Goal: Communication & Community: Answer question/provide support

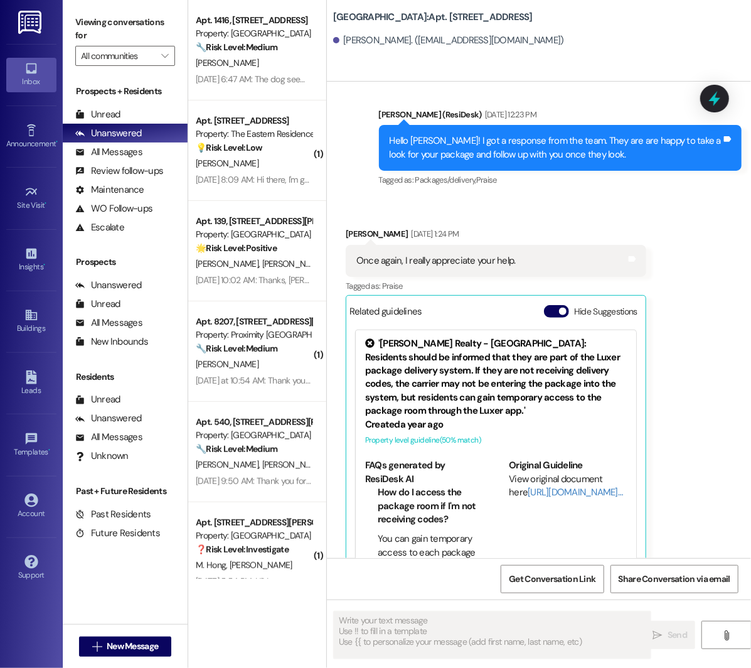
scroll to position [10297, 0]
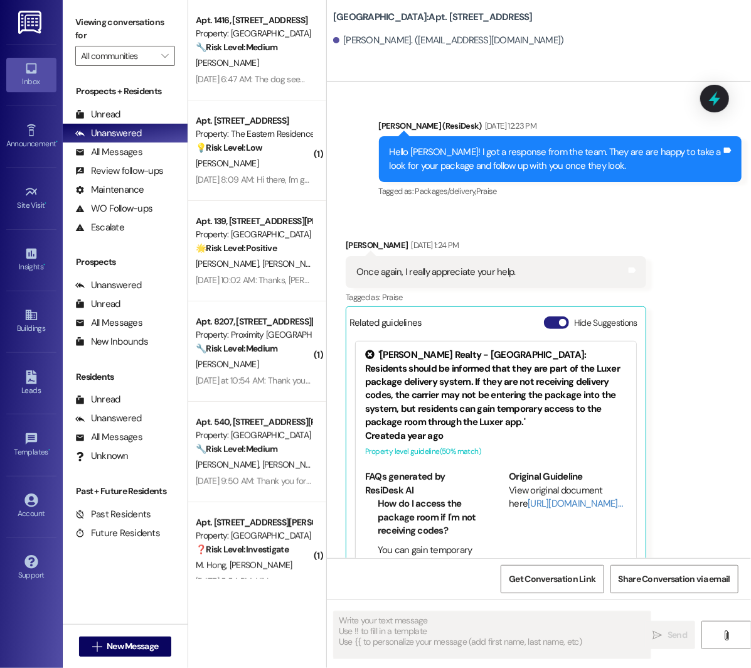
click at [561, 316] on button "Hide Suggestions" at bounding box center [556, 322] width 25 height 13
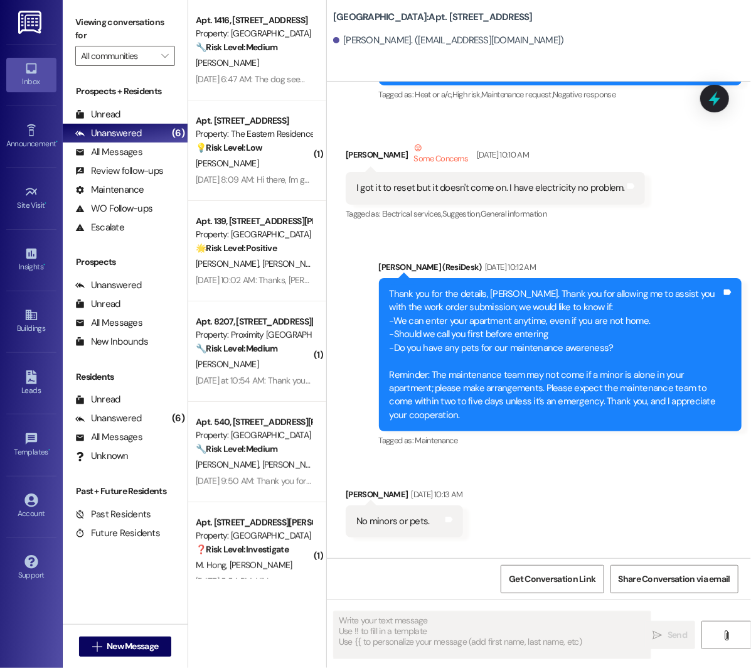
scroll to position [697, 0]
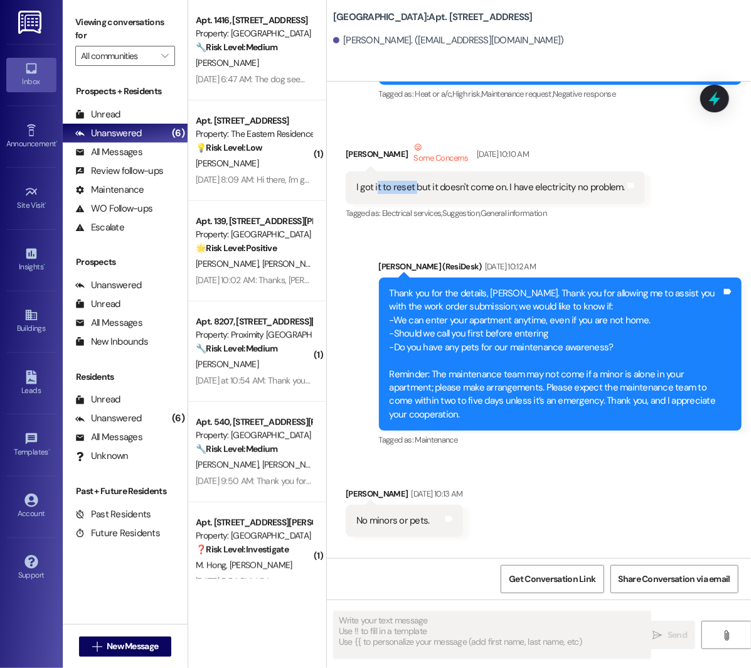
drag, startPoint x: 376, startPoint y: 174, endPoint x: 416, endPoint y: 174, distance: 39.5
click at [416, 181] on div "I got it to reset but it doesn't come on. I have electricity no problem." at bounding box center [491, 187] width 269 height 13
drag, startPoint x: 447, startPoint y: 173, endPoint x: 506, endPoint y: 173, distance: 59.0
click at [506, 181] on div "I got it to reset but it doesn't come on. I have electricity no problem." at bounding box center [491, 187] width 269 height 13
drag, startPoint x: 511, startPoint y: 172, endPoint x: 621, endPoint y: 171, distance: 110.5
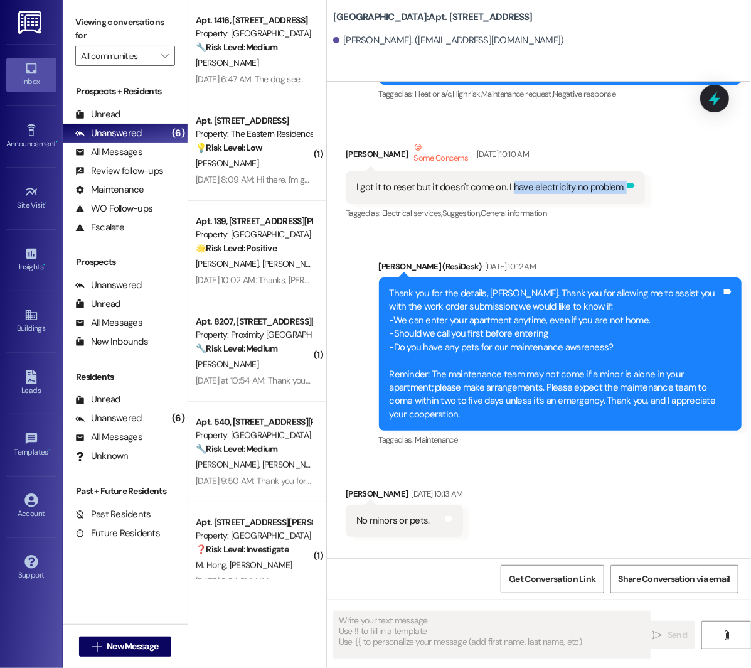
click at [621, 172] on div "I got it to reset but it doesn't come on. I have electricity no problem. Tags a…" at bounding box center [495, 187] width 299 height 32
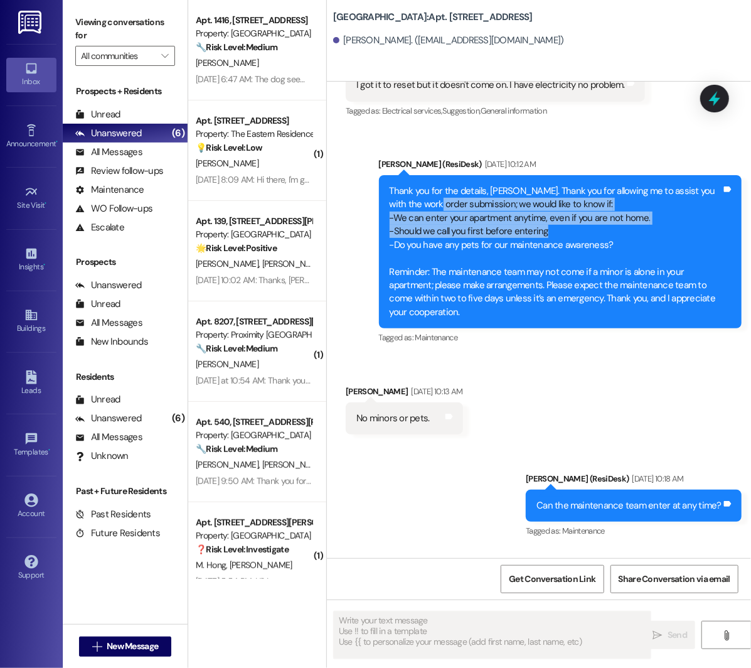
drag, startPoint x: 433, startPoint y: 195, endPoint x: 582, endPoint y: 212, distance: 149.8
click at [582, 212] on div "Thank you for the details, [PERSON_NAME]. Thank you for allowing me to assist y…" at bounding box center [556, 252] width 332 height 134
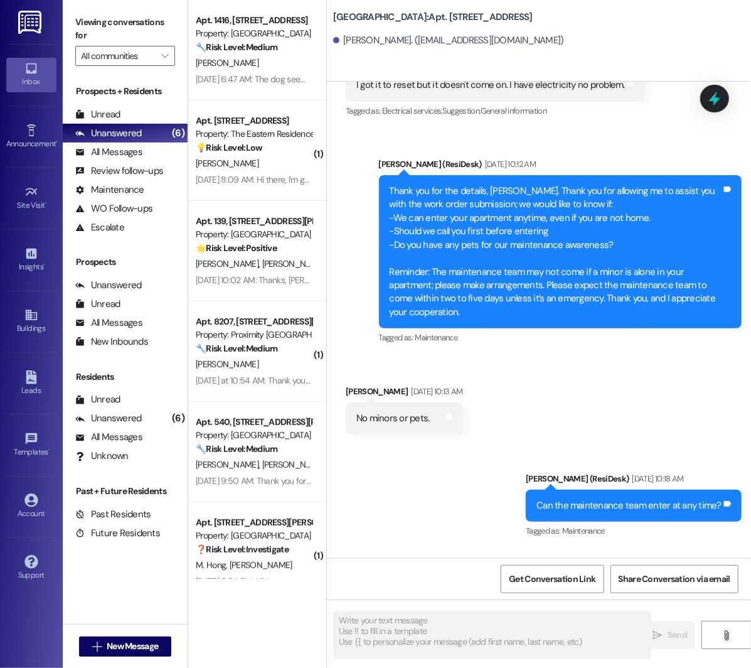
click at [615, 222] on div "Thank you for the details, [PERSON_NAME]. Thank you for allowing me to assist y…" at bounding box center [556, 252] width 332 height 134
drag, startPoint x: 409, startPoint y: 218, endPoint x: 553, endPoint y: 217, distance: 144.4
click at [553, 217] on div "Thank you for the details, [PERSON_NAME]. Thank you for allowing me to assist y…" at bounding box center [556, 252] width 332 height 134
drag, startPoint x: 398, startPoint y: 232, endPoint x: 643, endPoint y: 230, distance: 244.8
click at [643, 231] on div "Thank you for the details, [PERSON_NAME]. Thank you for allowing me to assist y…" at bounding box center [556, 252] width 332 height 134
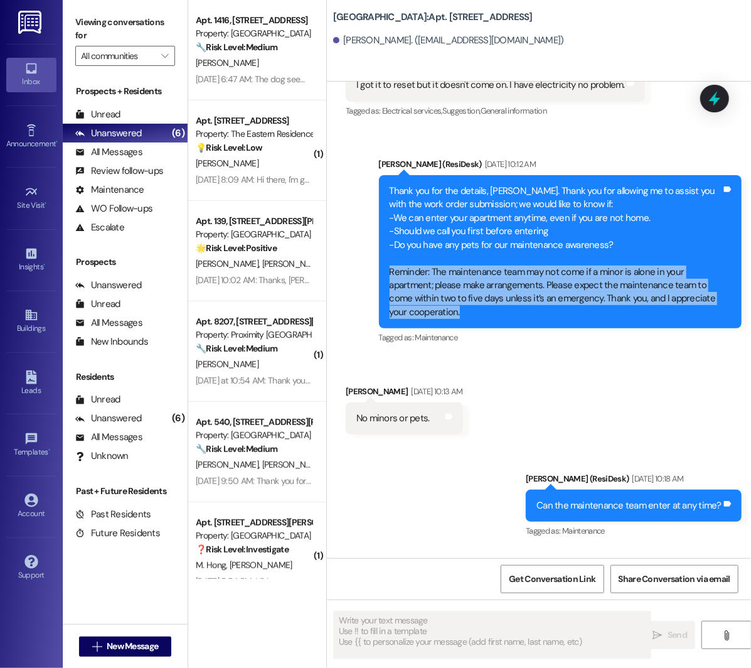
drag, startPoint x: 385, startPoint y: 261, endPoint x: 501, endPoint y: 297, distance: 121.5
click at [501, 298] on div "Thank you for the details, [PERSON_NAME]. Thank you for allowing me to assist y…" at bounding box center [560, 251] width 363 height 153
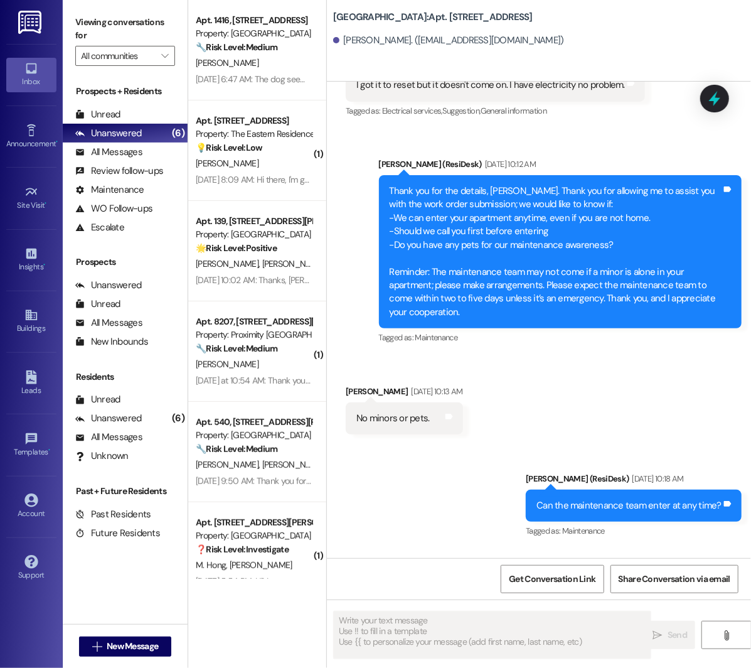
click at [490, 230] on div "Thank you for the details, [PERSON_NAME]. Thank you for allowing me to assist y…" at bounding box center [556, 252] width 332 height 134
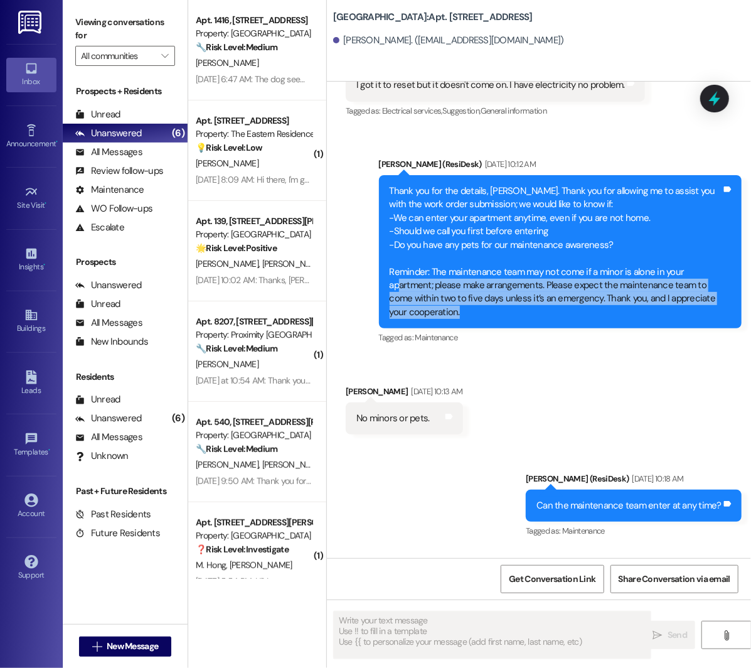
drag, startPoint x: 490, startPoint y: 306, endPoint x: 397, endPoint y: 265, distance: 102.3
click at [397, 265] on div "Thank you for the details, [PERSON_NAME]. Thank you for allowing me to assist y…" at bounding box center [560, 251] width 363 height 153
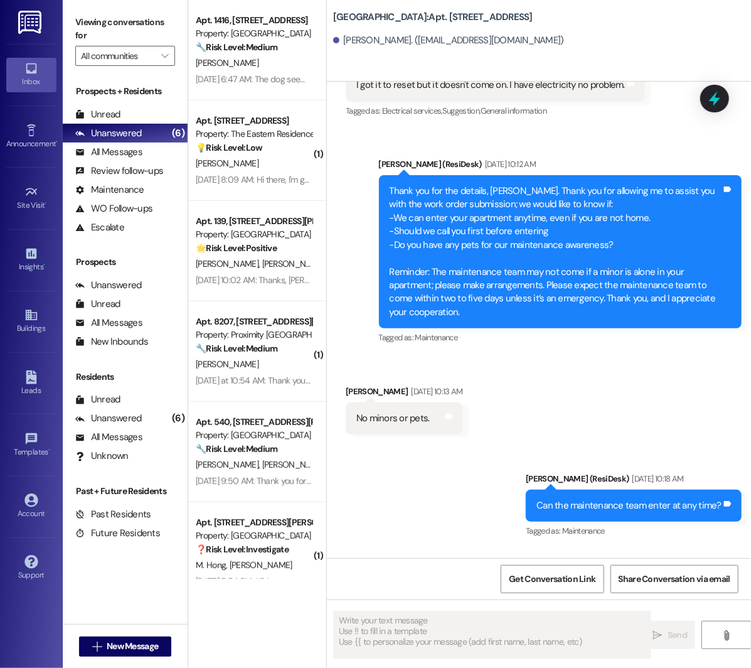
click at [500, 230] on div "Thank you for the details, [PERSON_NAME]. Thank you for allowing me to assist y…" at bounding box center [556, 252] width 332 height 134
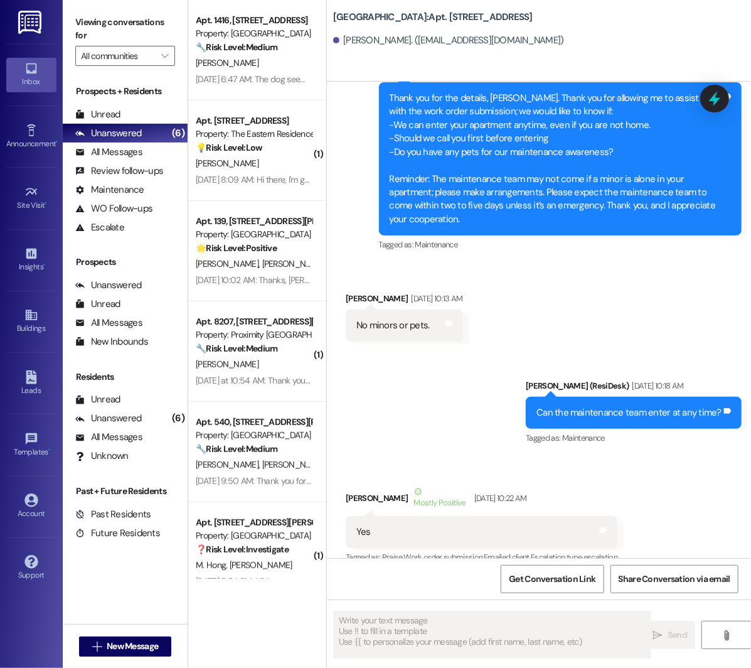
scroll to position [899, 0]
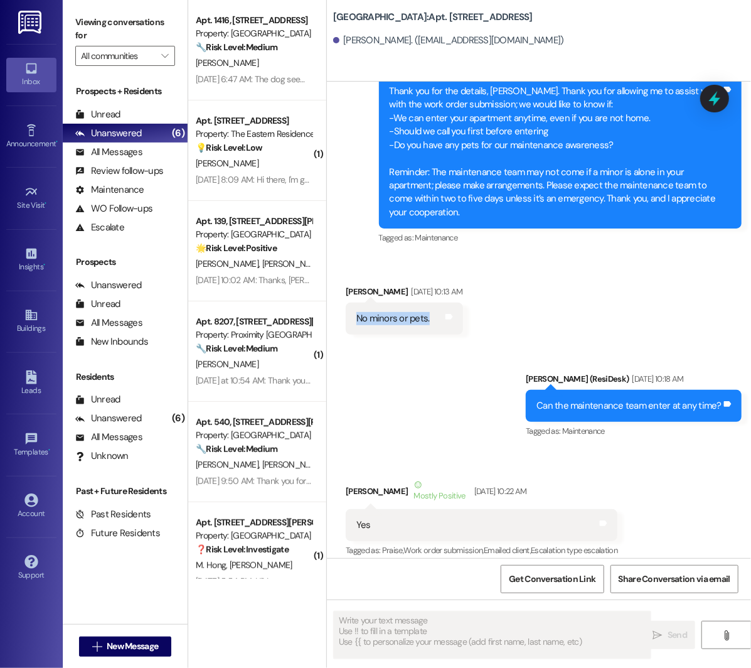
drag, startPoint x: 358, startPoint y: 307, endPoint x: 441, endPoint y: 303, distance: 83.0
click at [442, 305] on div "No minors or pets. Tags and notes" at bounding box center [404, 319] width 117 height 32
drag, startPoint x: 532, startPoint y: 396, endPoint x: 716, endPoint y: 393, distance: 184.0
click at [716, 393] on div "Can the maintenance team enter at any time? Tags and notes" at bounding box center [634, 406] width 216 height 32
click at [453, 414] on div "Sent via SMS [PERSON_NAME] (ResiDesk) [DATE] 10:18 AM Can the maintenance team …" at bounding box center [539, 397] width 424 height 106
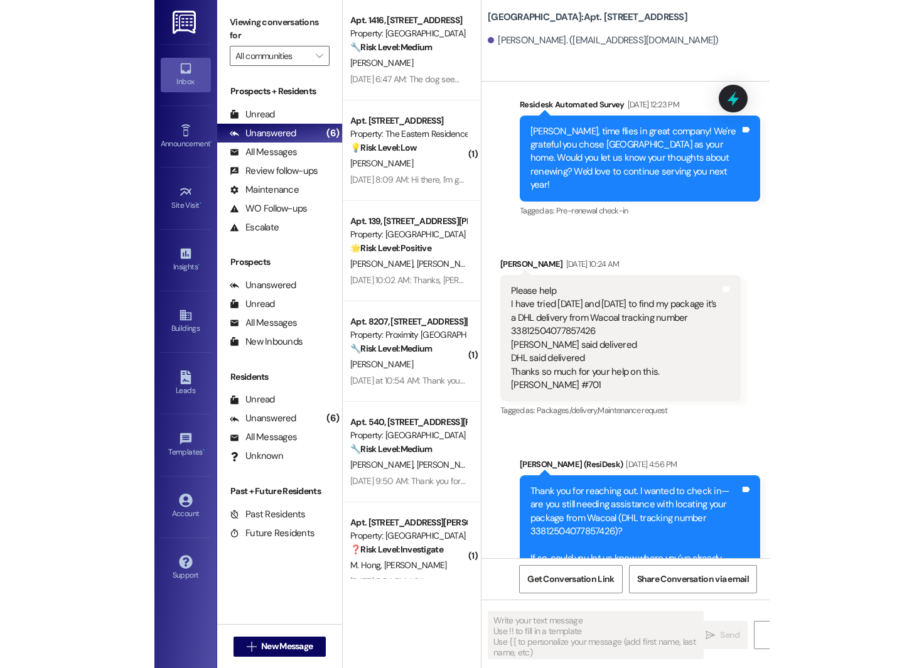
scroll to position [11874, 0]
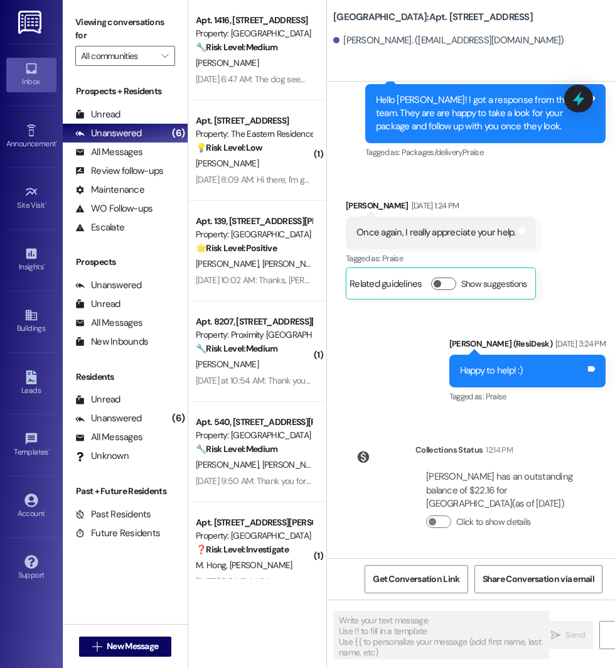
click at [30, 218] on div "Site Visit • Go to Site Visit" at bounding box center [31, 198] width 50 height 62
click at [28, 196] on icon at bounding box center [31, 192] width 14 height 14
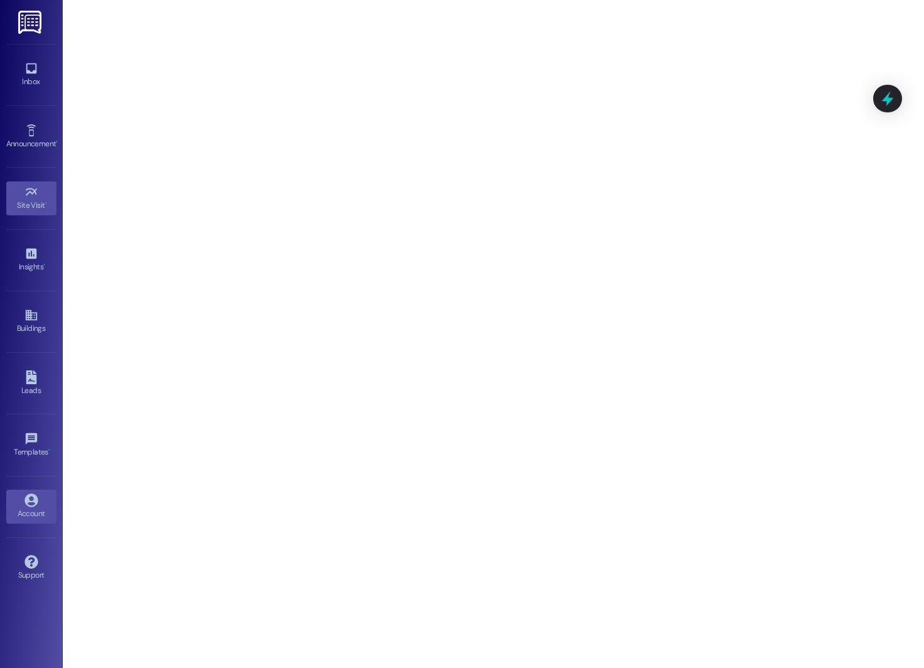
click at [24, 500] on icon at bounding box center [31, 500] width 14 height 14
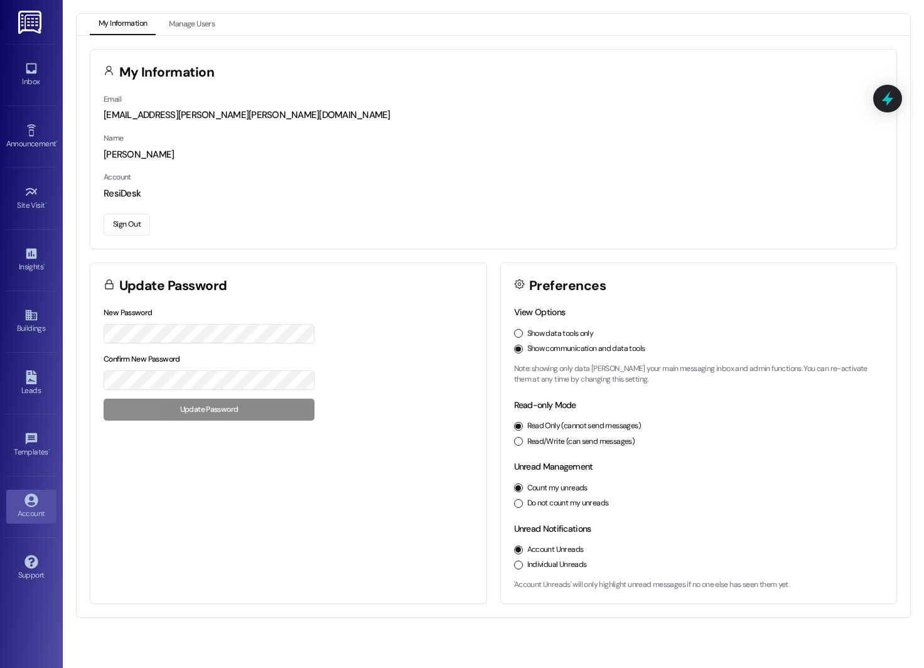
click at [126, 219] on button "Sign Out" at bounding box center [127, 224] width 46 height 22
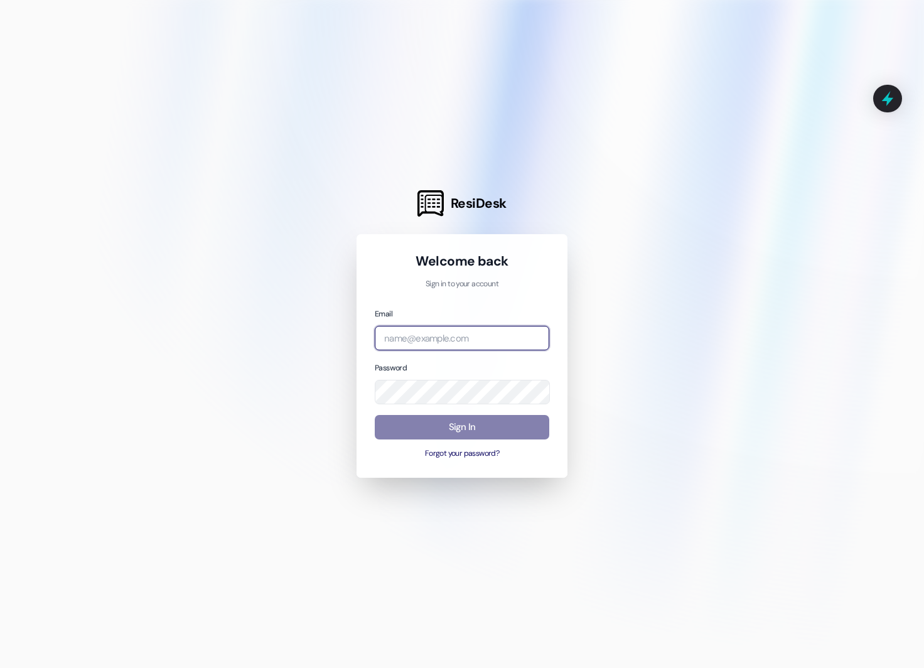
click at [473, 340] on input "email" at bounding box center [462, 338] width 175 height 24
type input "[EMAIL_ADDRESS][DOMAIN_NAME]"
